Goal: Find specific page/section

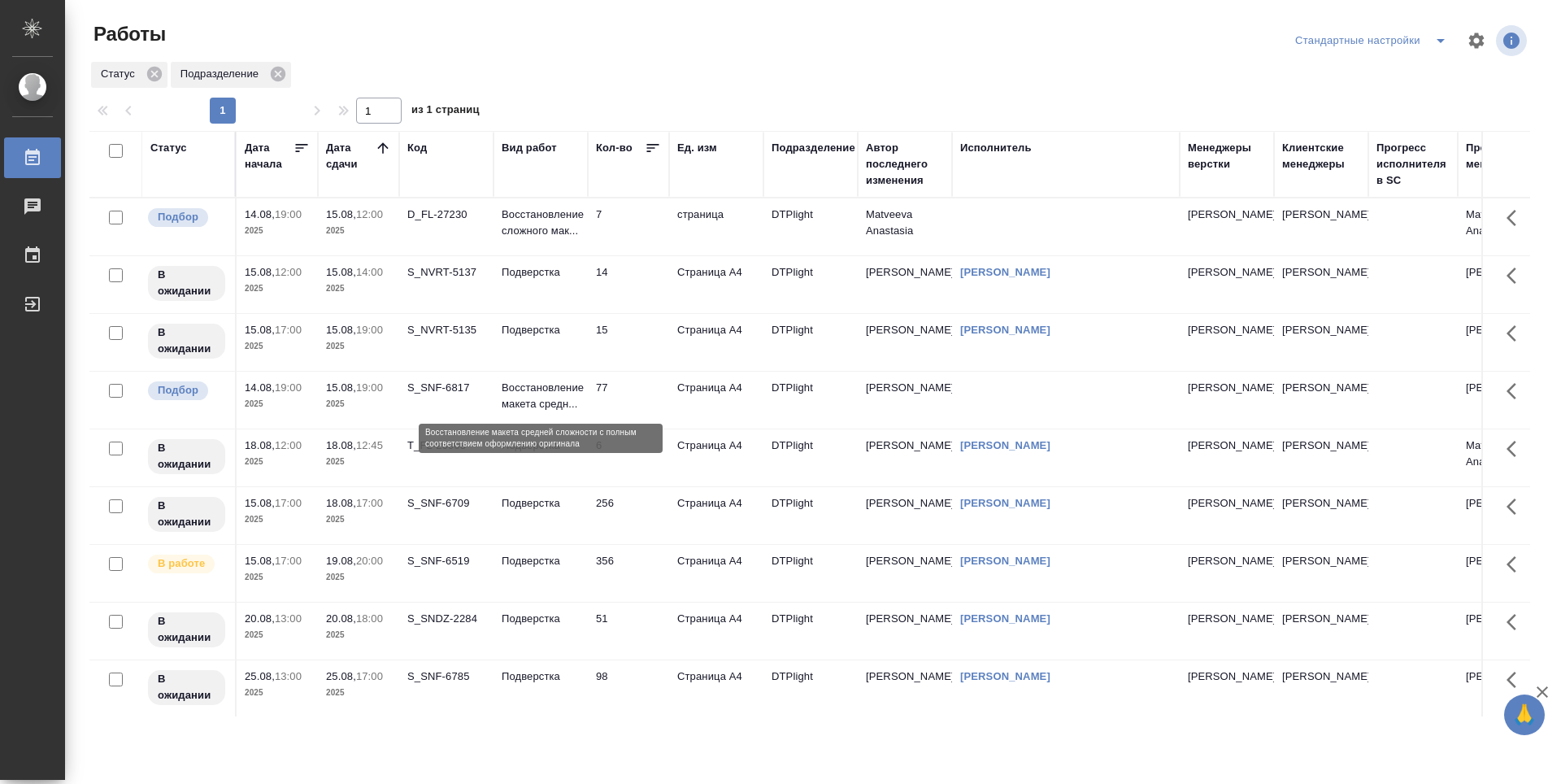
click at [557, 408] on p "Восстановление макета средн..." at bounding box center [541, 396] width 78 height 32
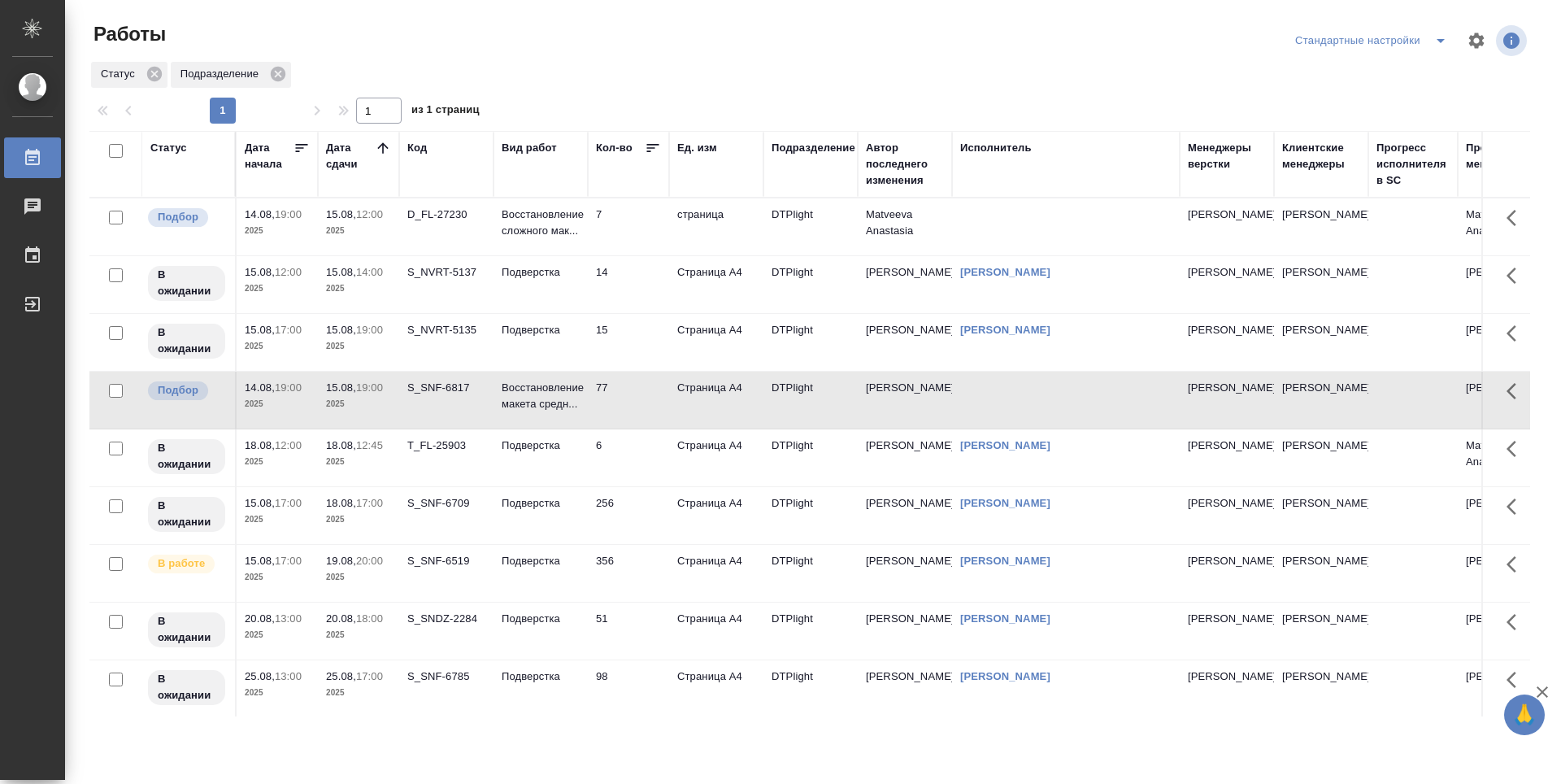
click at [555, 249] on td "Восстановление сложного мак..." at bounding box center [541, 227] width 94 height 57
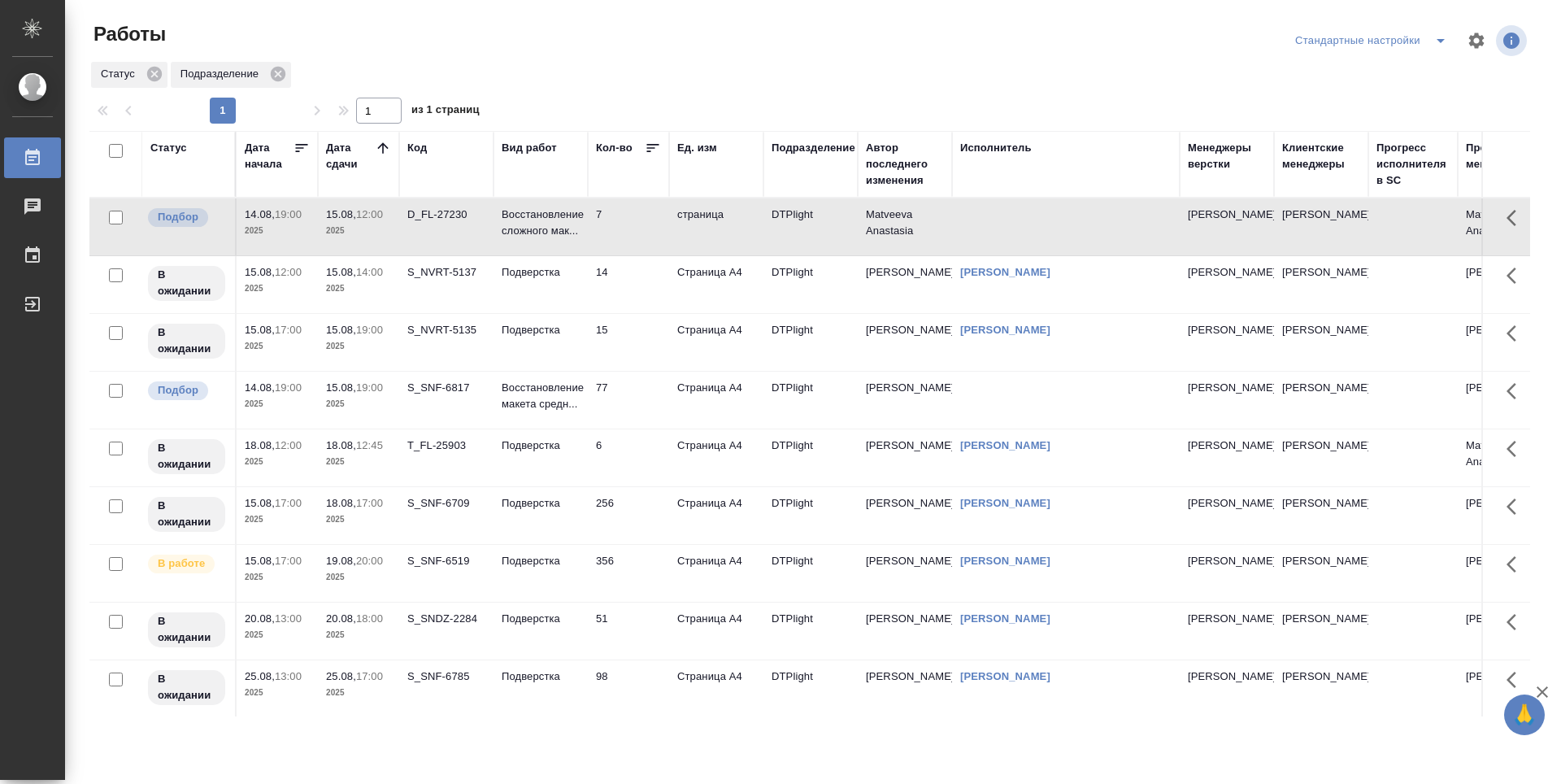
click at [383, 155] on icon at bounding box center [383, 148] width 17 height 17
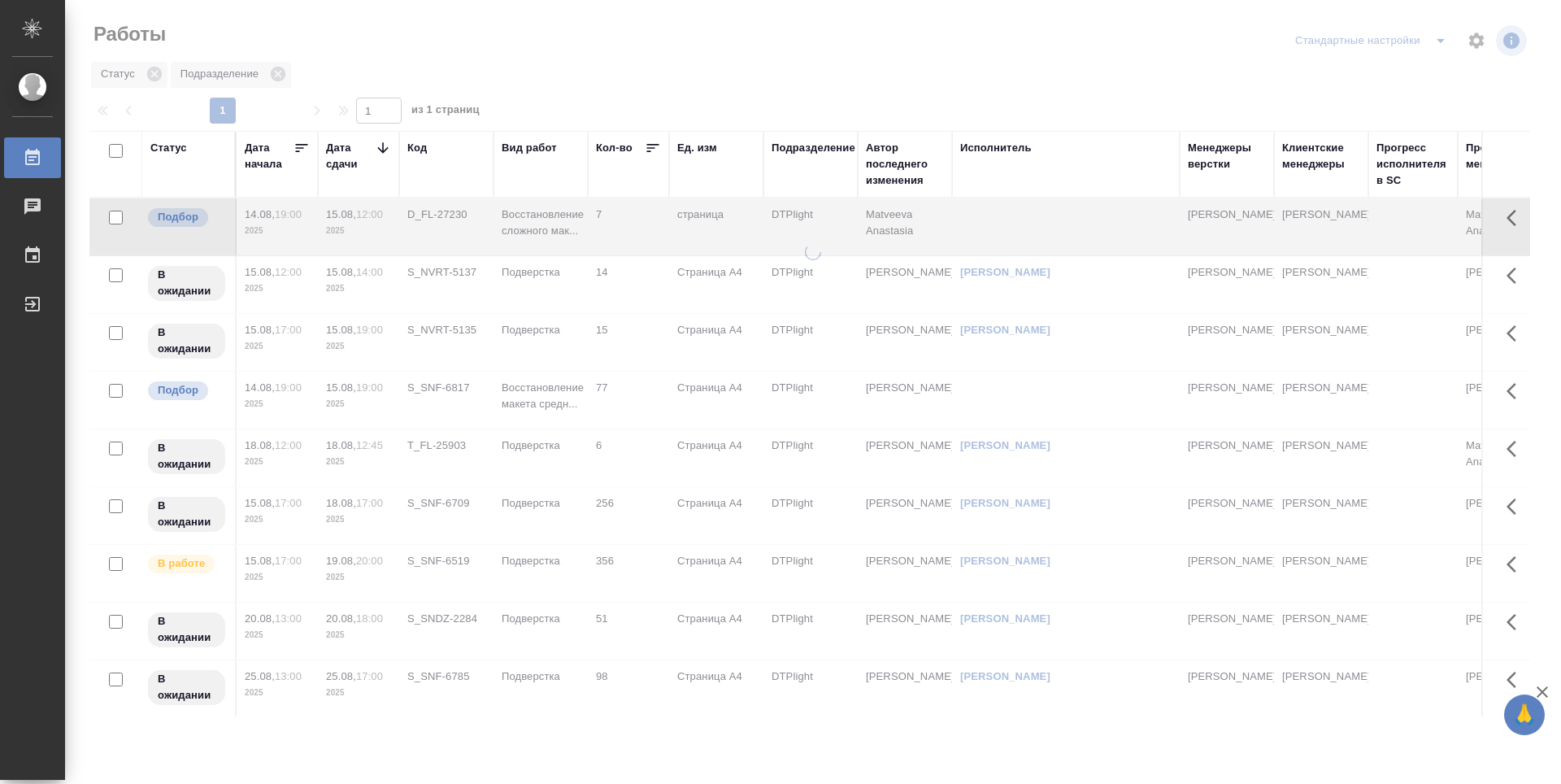
click at [383, 154] on icon at bounding box center [383, 148] width 17 height 17
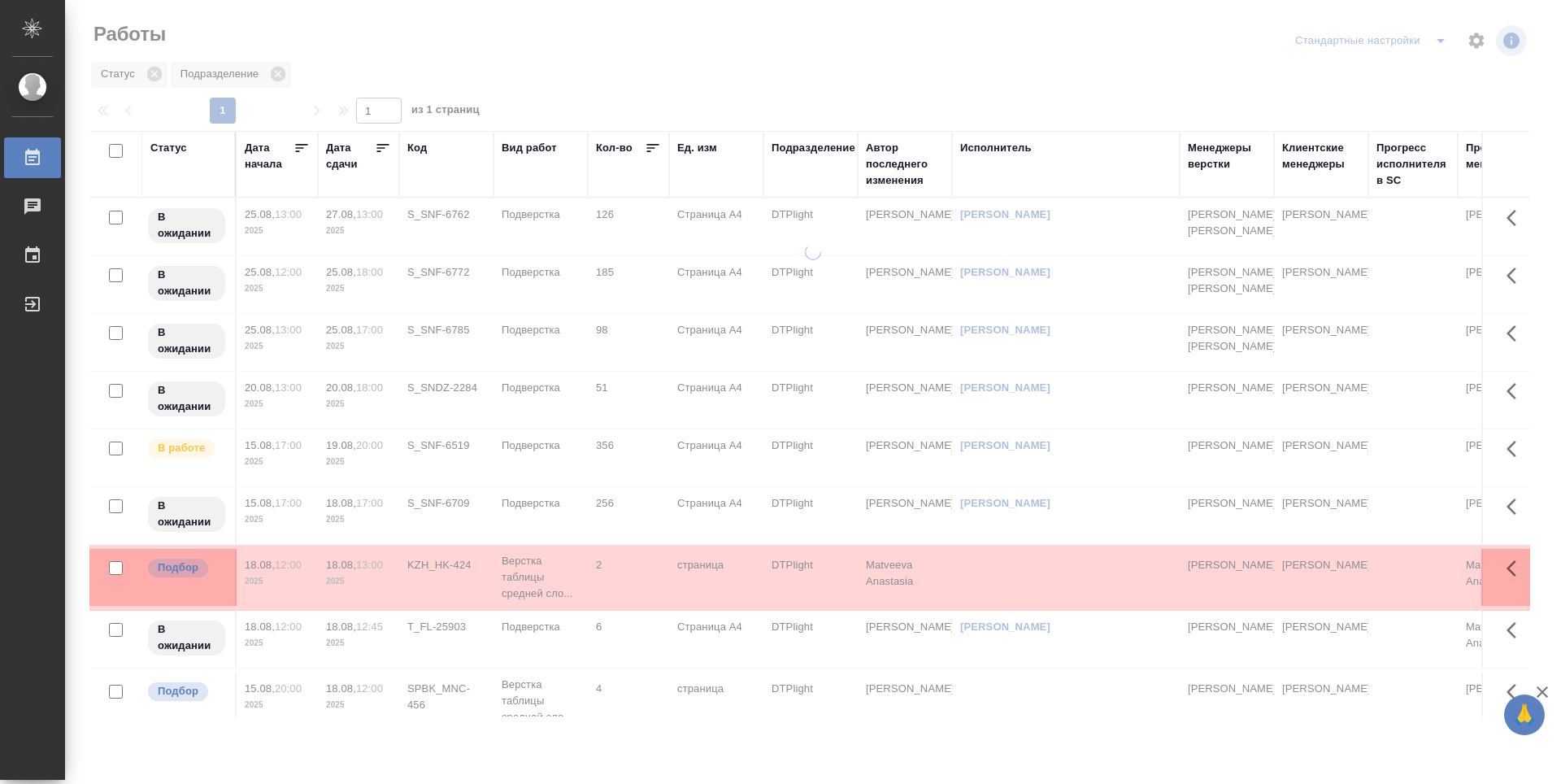
click at [382, 148] on icon at bounding box center [383, 148] width 17 height 17
